Goal: Find specific page/section: Find specific page/section

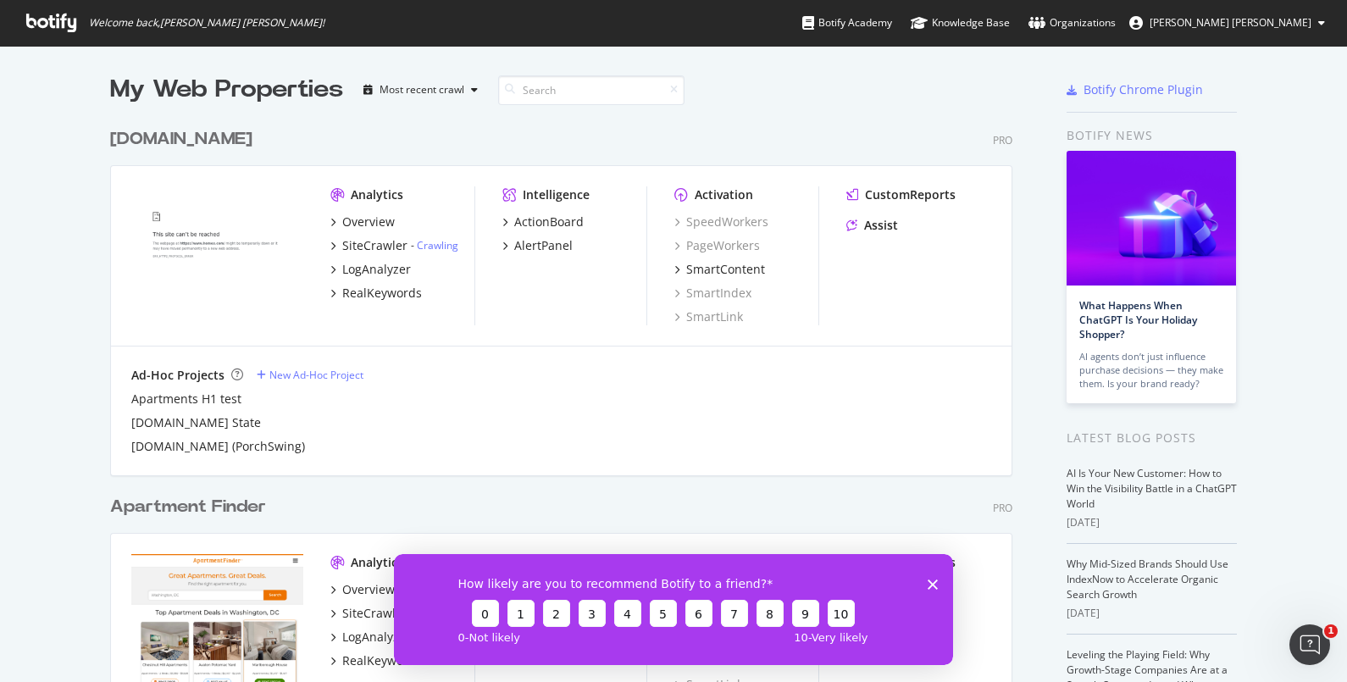
click at [932, 582] on polygon "Close survey" at bounding box center [932, 583] width 10 height 10
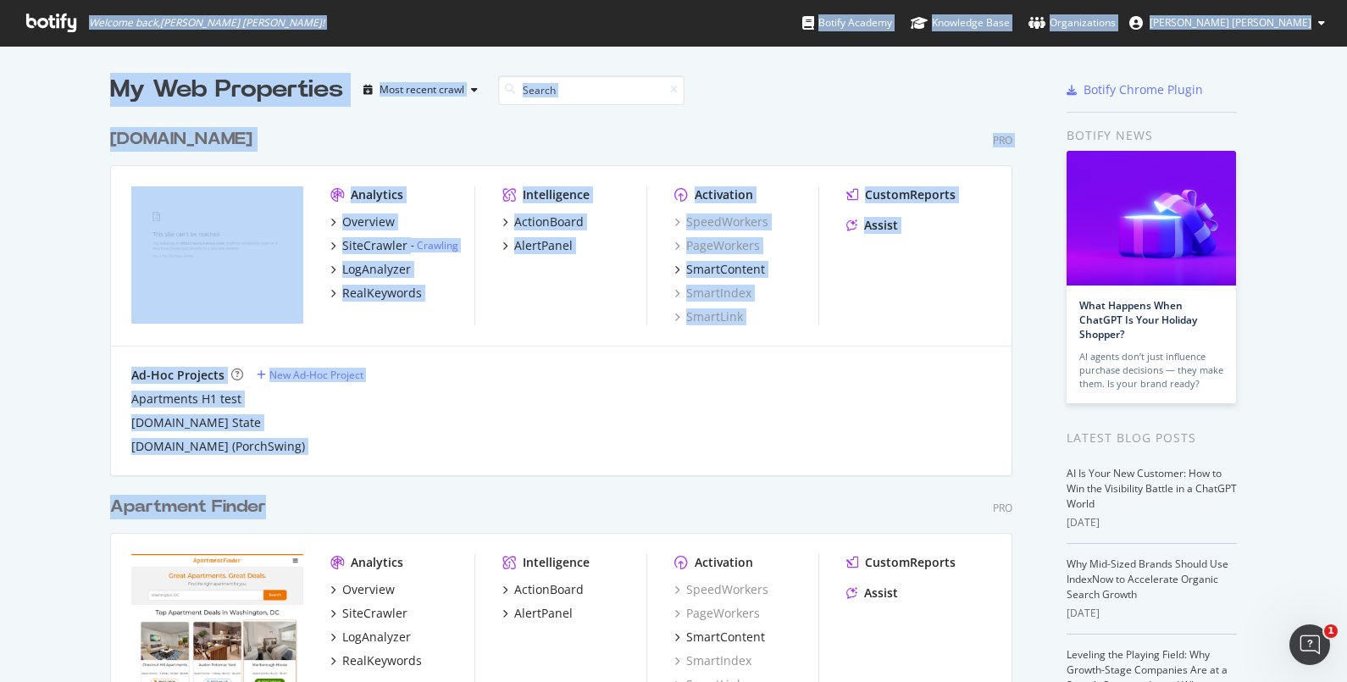
drag, startPoint x: 521, startPoint y: 476, endPoint x: 72, endPoint y: 22, distance: 638.4
click at [72, 22] on div "Welcome back, [PERSON_NAME] [PERSON_NAME] ! Botify Academy Knowledge Base Organ…" at bounding box center [673, 341] width 1347 height 682
drag, startPoint x: 72, startPoint y: 22, endPoint x: 53, endPoint y: 94, distance: 74.4
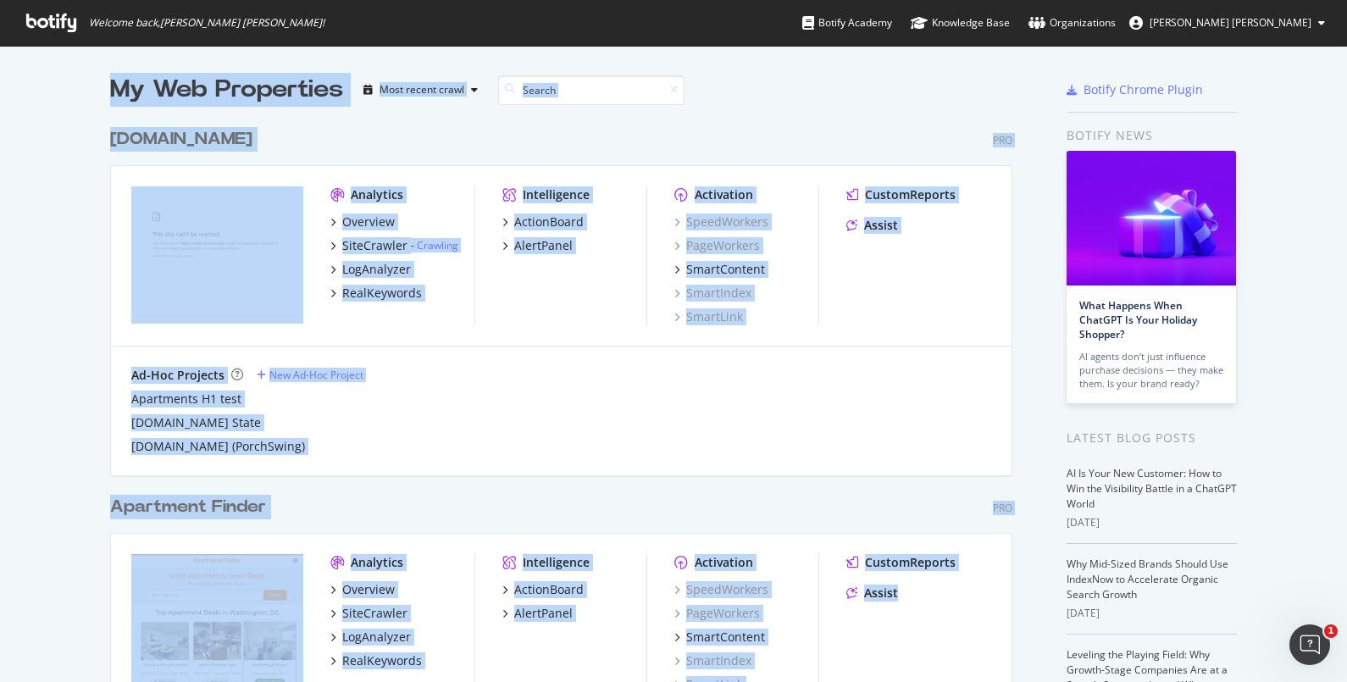
drag, startPoint x: 53, startPoint y: 94, endPoint x: 848, endPoint y: 642, distance: 965.1
drag, startPoint x: 848, startPoint y: 642, endPoint x: 710, endPoint y: 504, distance: 195.2
click at [710, 504] on div "Apartment Finder Pro" at bounding box center [561, 507] width 902 height 25
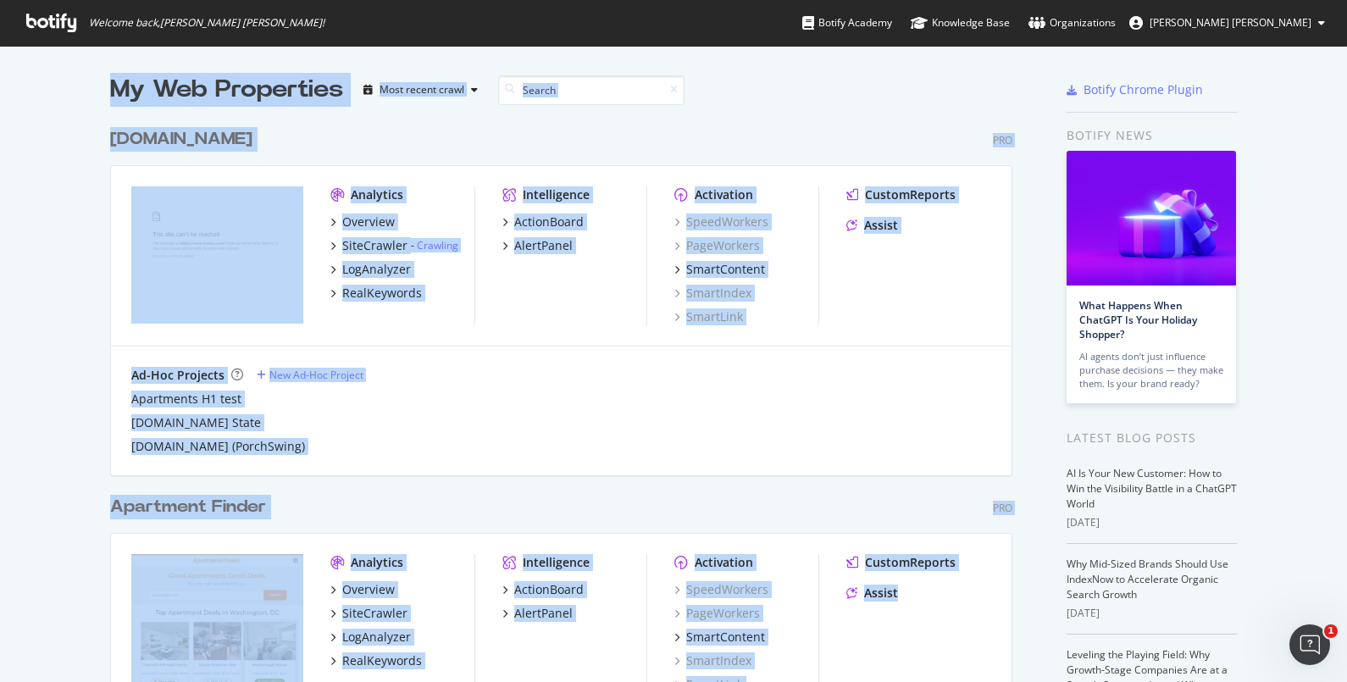
click at [340, 504] on div "Apartment Finder Pro" at bounding box center [561, 507] width 902 height 25
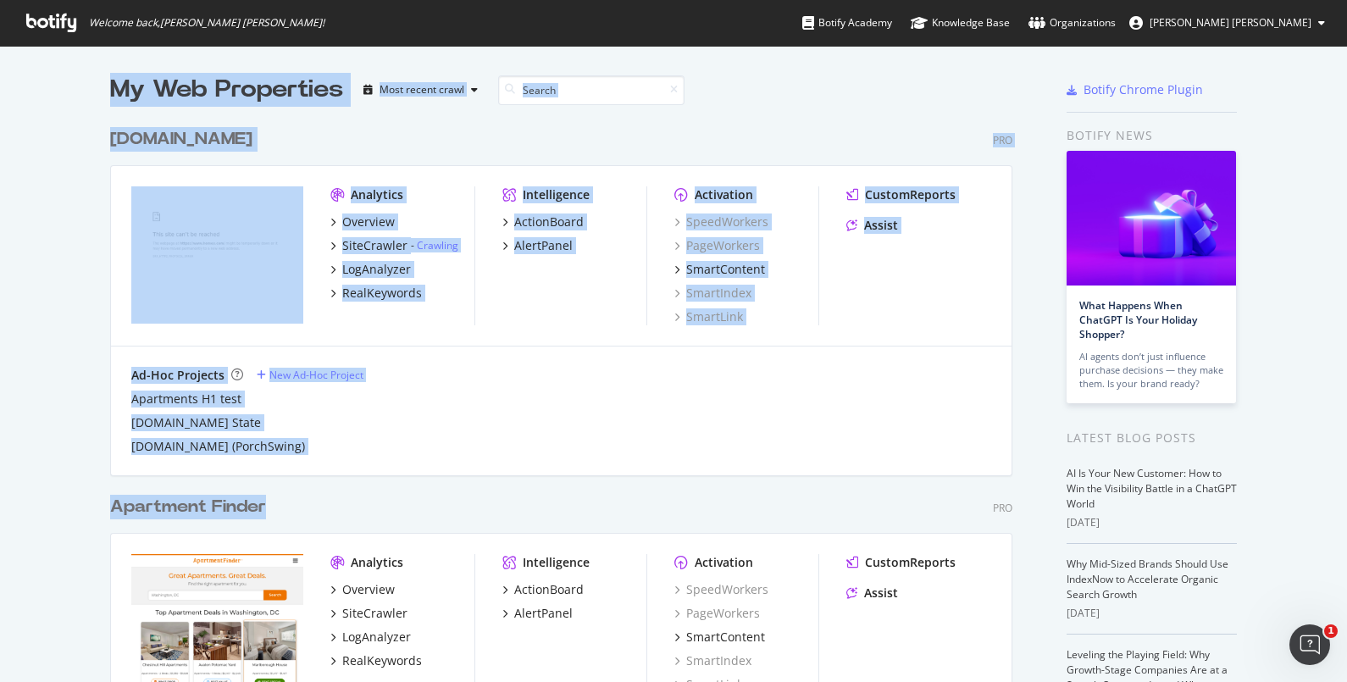
drag, startPoint x: 340, startPoint y: 504, endPoint x: 19, endPoint y: 91, distance: 522.6
